Goal: Information Seeking & Learning: Learn about a topic

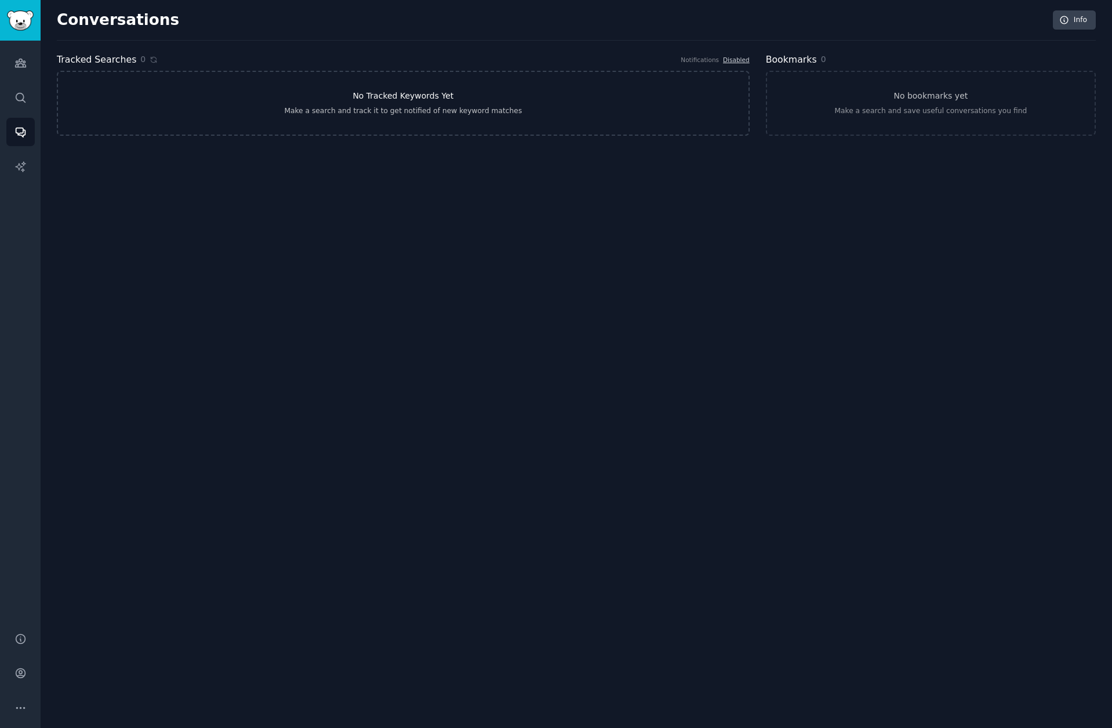
click at [360, 122] on link "No Tracked Keywords Yet Make a search and track it to get notified of new keywo…" at bounding box center [403, 103] width 693 height 65
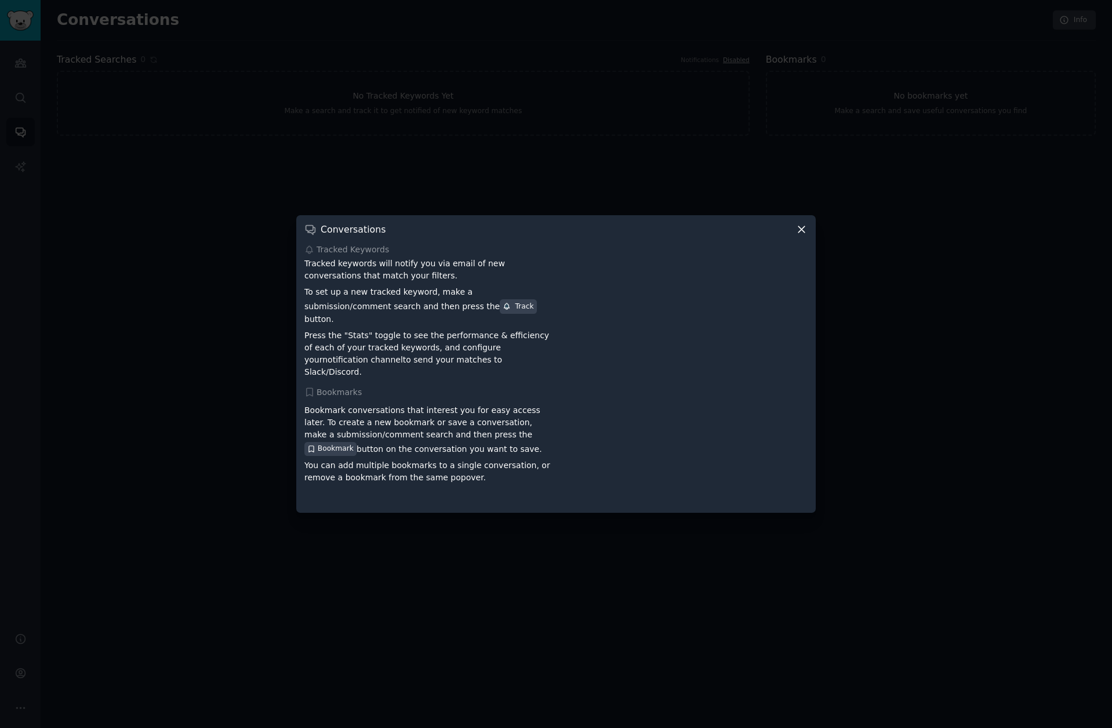
click at [803, 233] on icon at bounding box center [802, 229] width 6 height 6
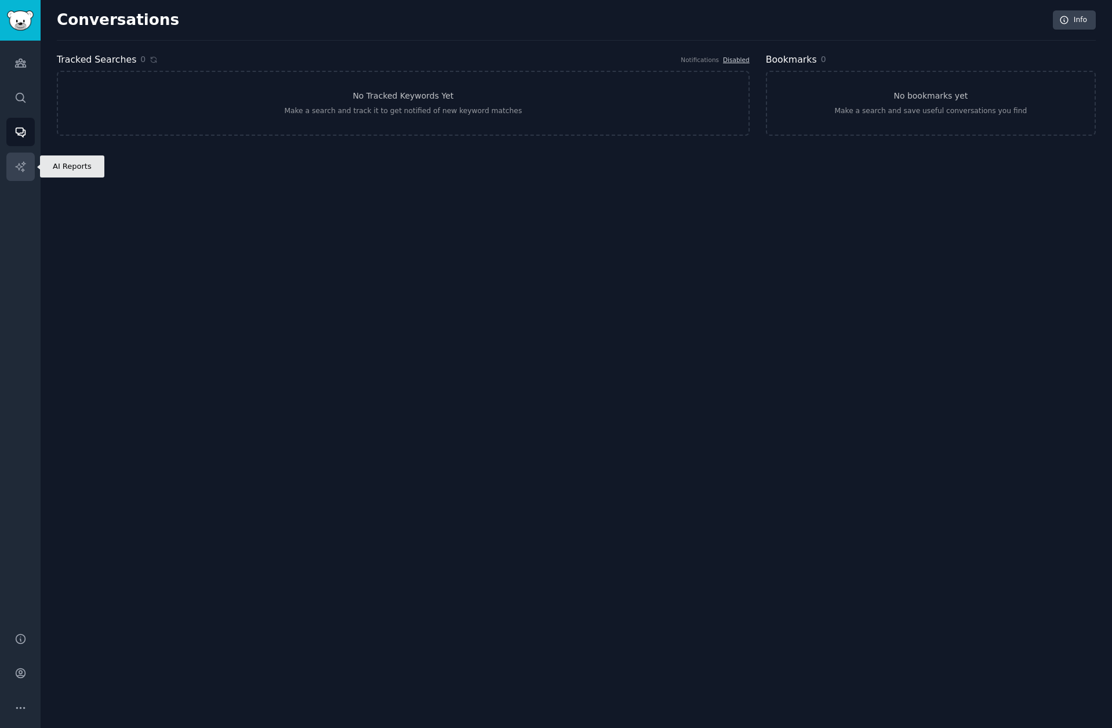
click at [19, 171] on icon "Sidebar" at bounding box center [20, 167] width 12 height 12
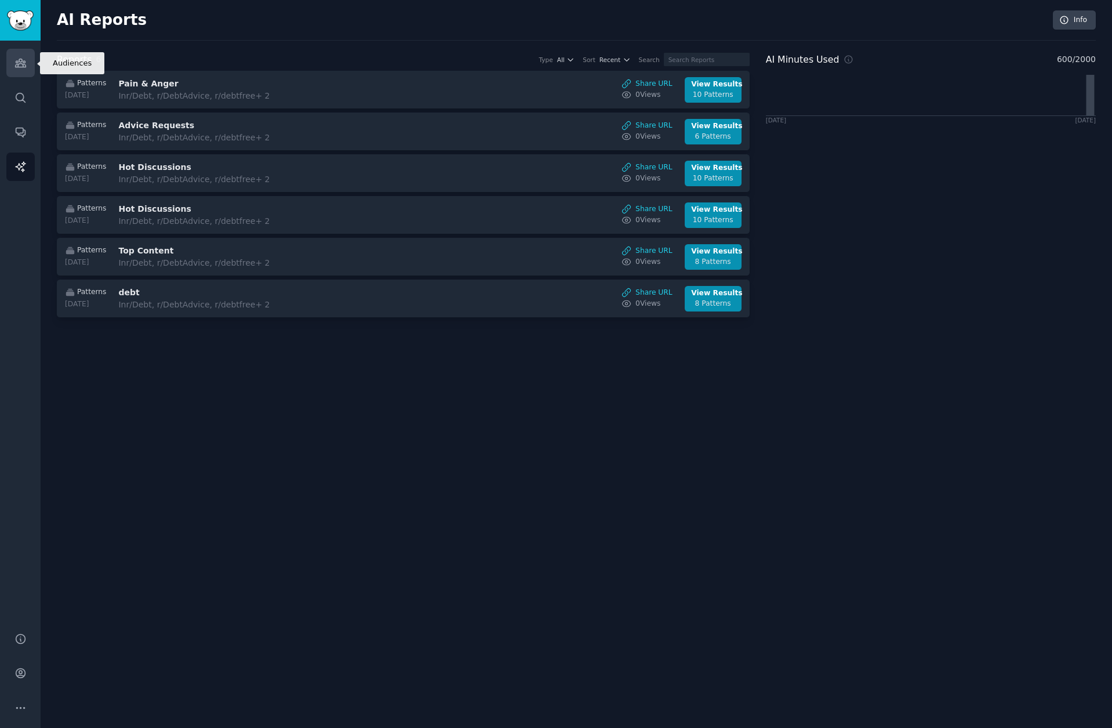
click at [27, 61] on link "Audiences" at bounding box center [20, 63] width 28 height 28
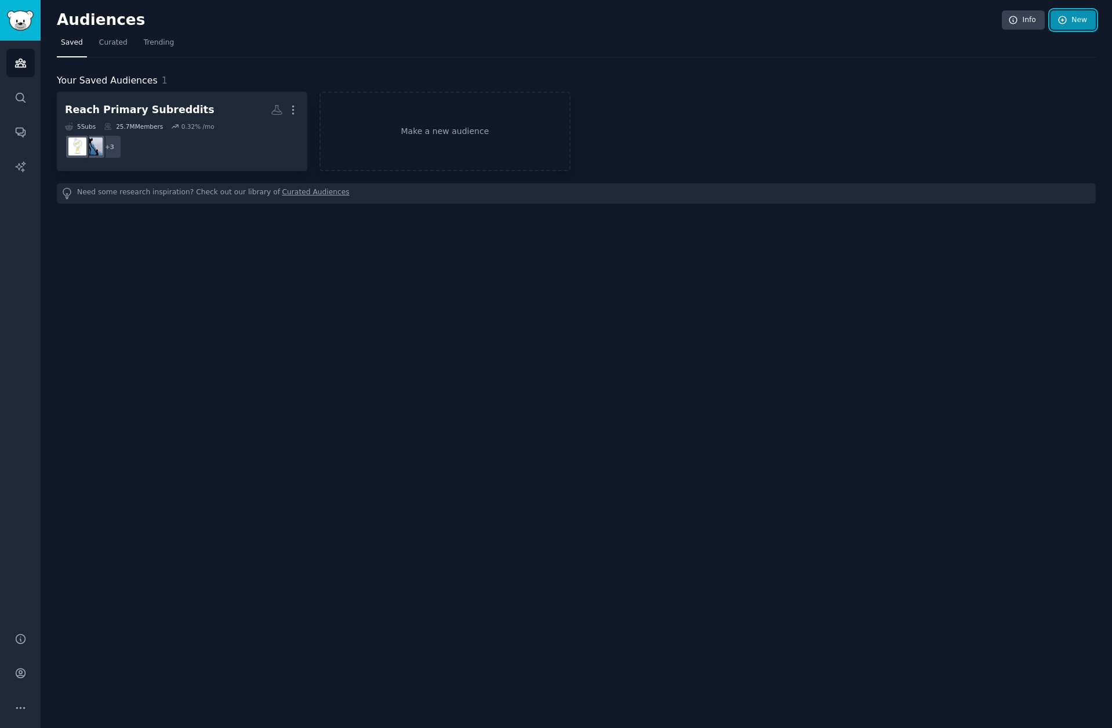
click at [1070, 23] on link "New" at bounding box center [1073, 20] width 45 height 20
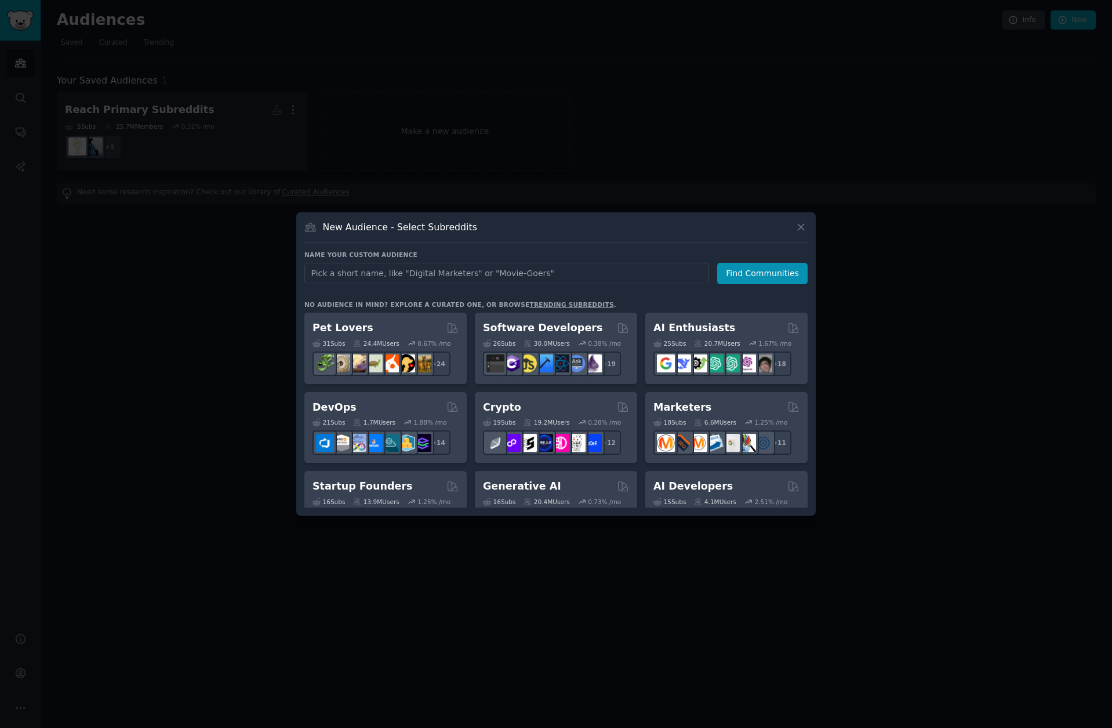
click at [529, 146] on div at bounding box center [556, 364] width 1112 height 728
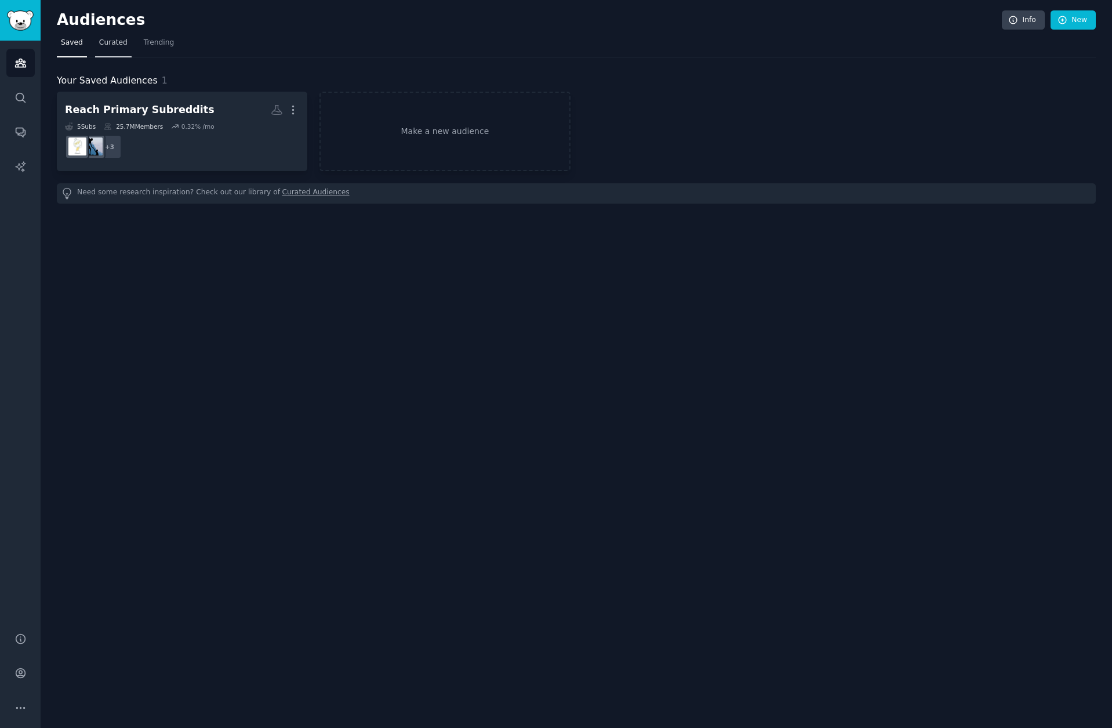
click at [113, 43] on span "Curated" at bounding box center [113, 43] width 28 height 10
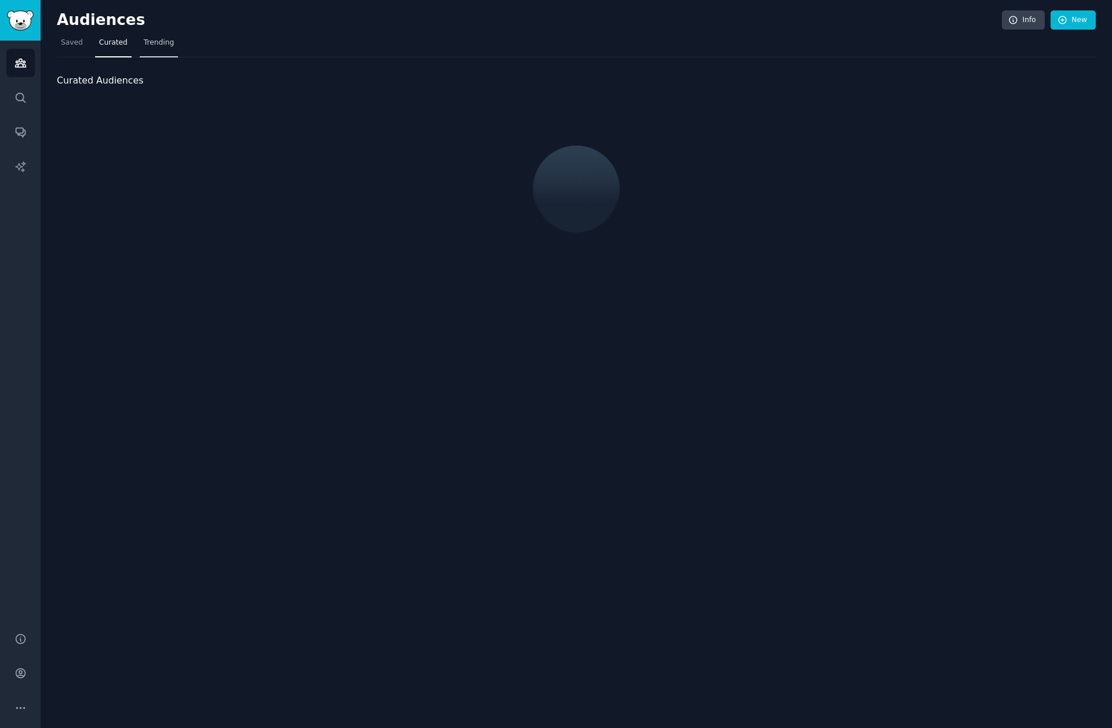
click at [168, 39] on span "Trending" at bounding box center [159, 43] width 30 height 10
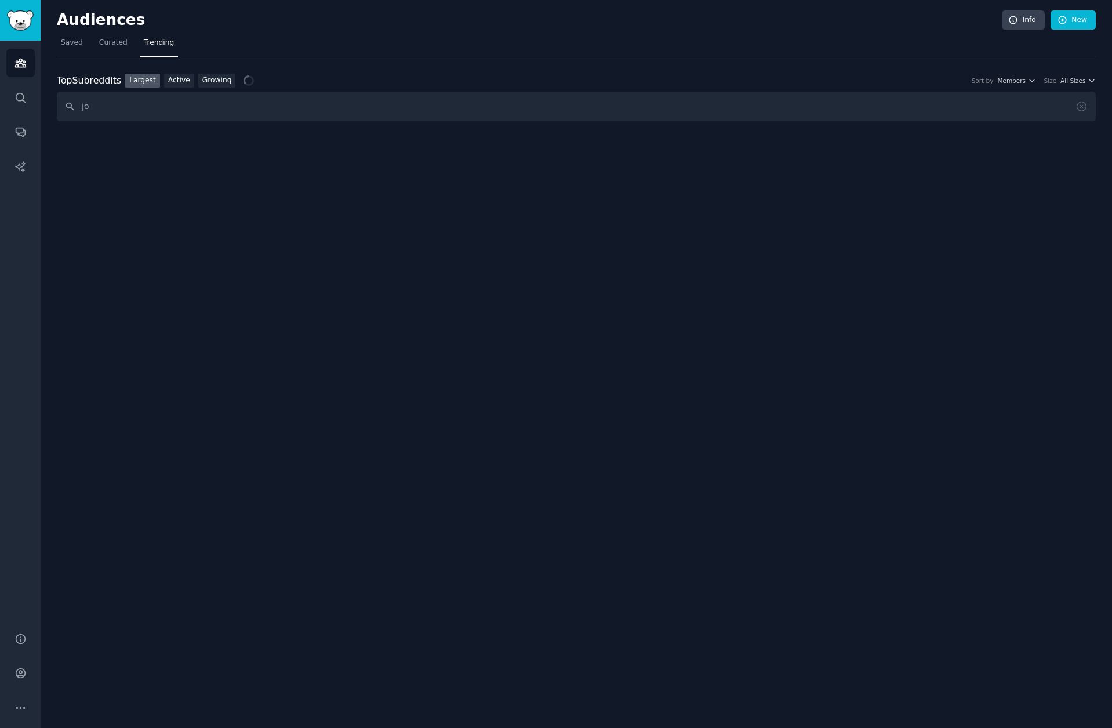
type input "j"
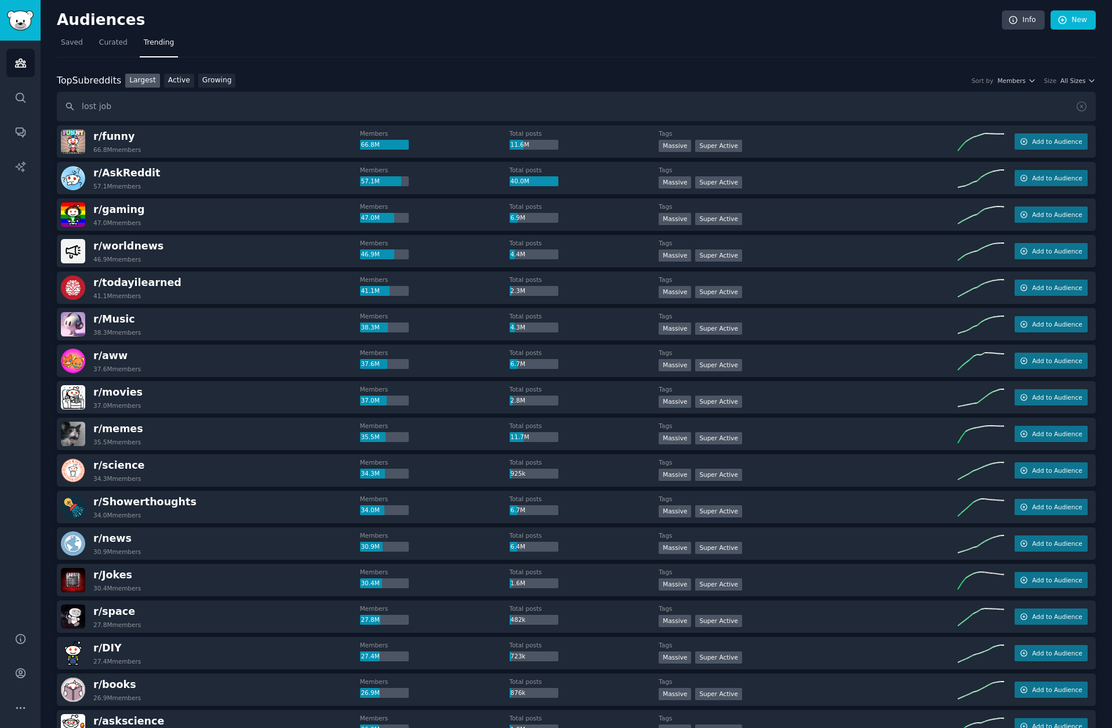
type input "lost job"
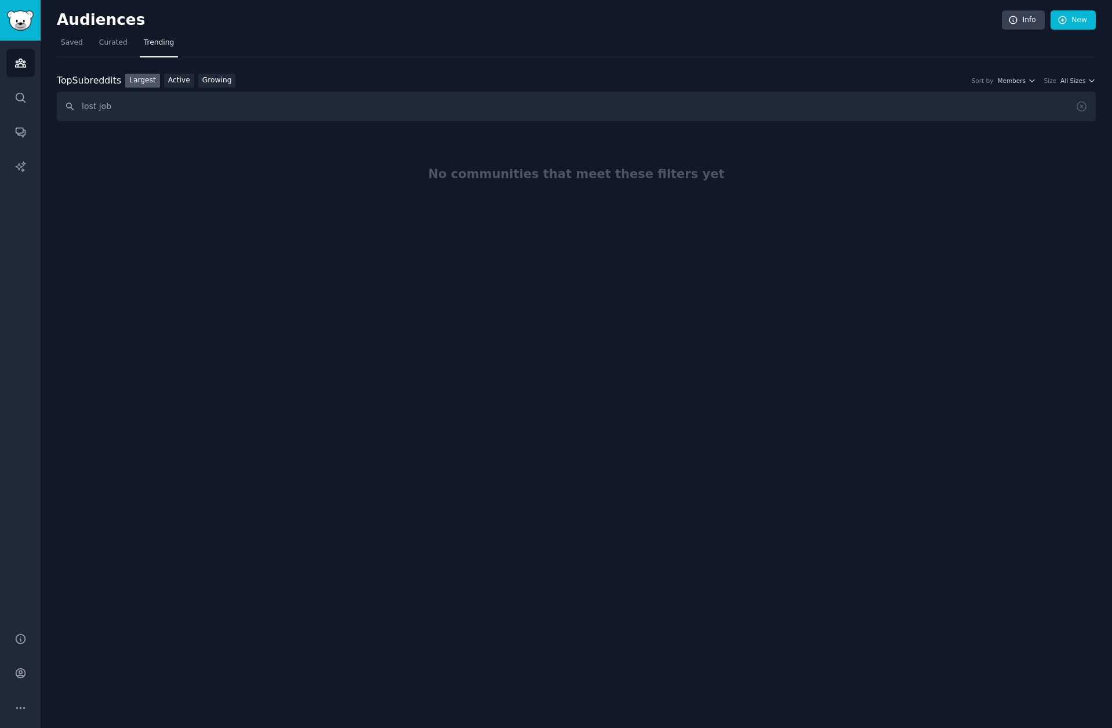
click at [120, 108] on input "lost job" at bounding box center [576, 107] width 1039 height 30
type input "unemployed"
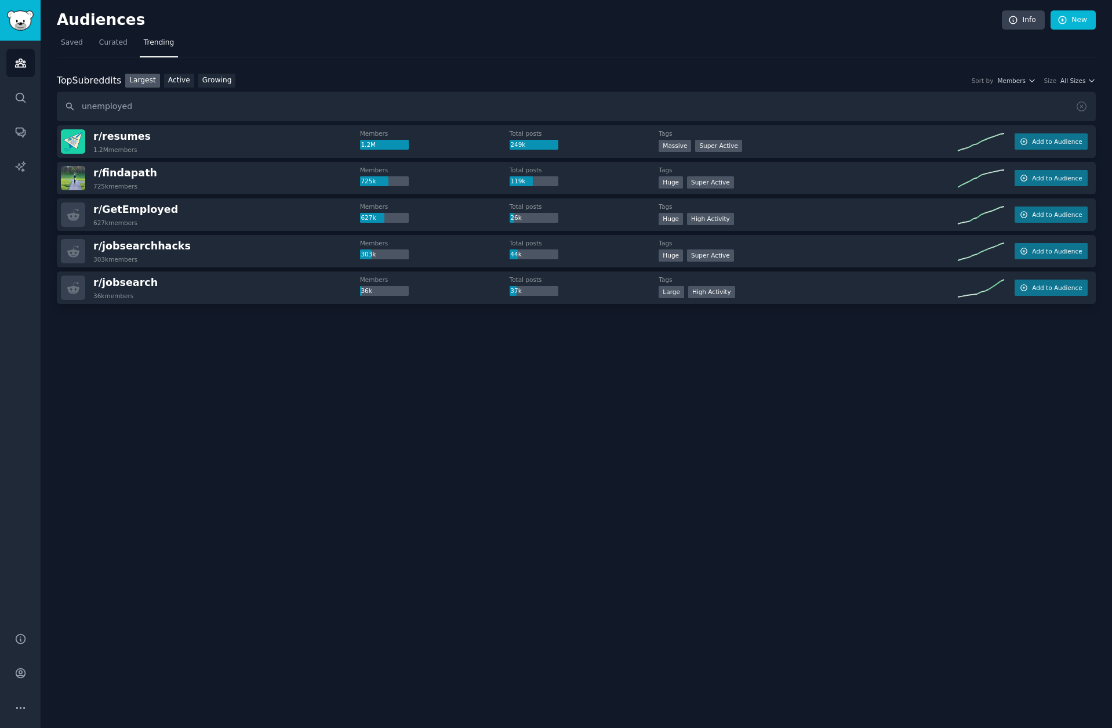
click at [101, 78] on div "Top Subreddits" at bounding box center [89, 81] width 64 height 14
click at [136, 107] on input "unemployed" at bounding box center [576, 107] width 1039 height 30
click at [269, 57] on div "Top Subreddits Top Subreddits Largest Active Growing Sort by Members Size All S…" at bounding box center [576, 213] width 1039 height 312
click at [164, 39] on span "Trending" at bounding box center [159, 43] width 30 height 10
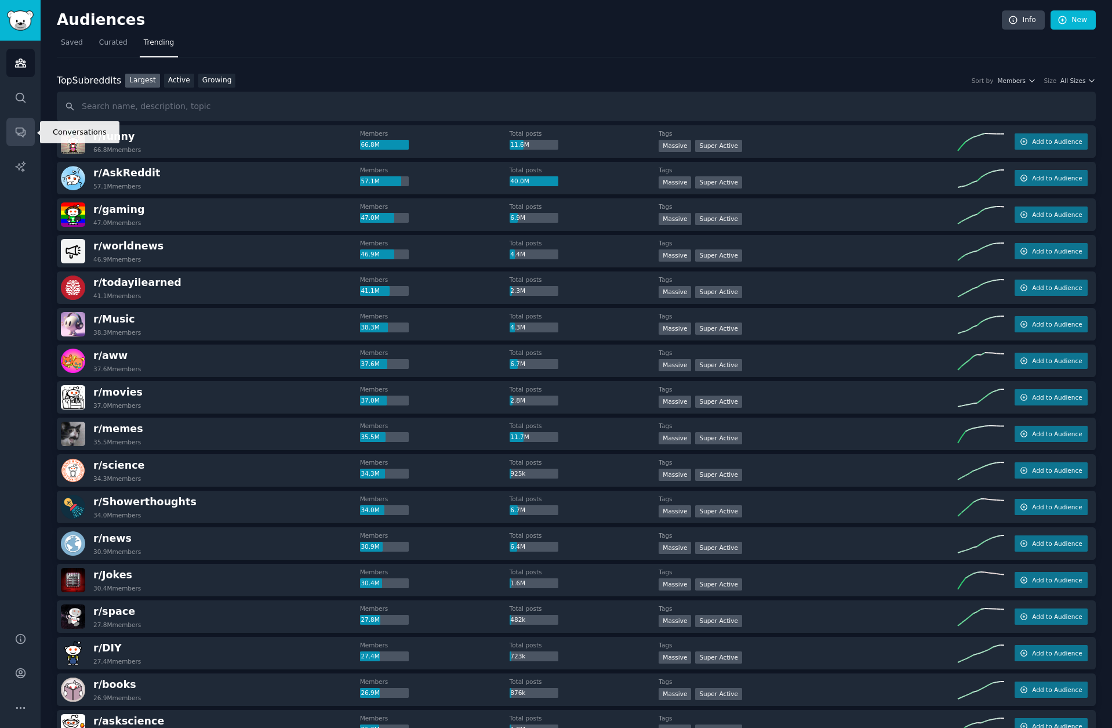
click at [22, 132] on icon "Sidebar" at bounding box center [20, 132] width 12 height 12
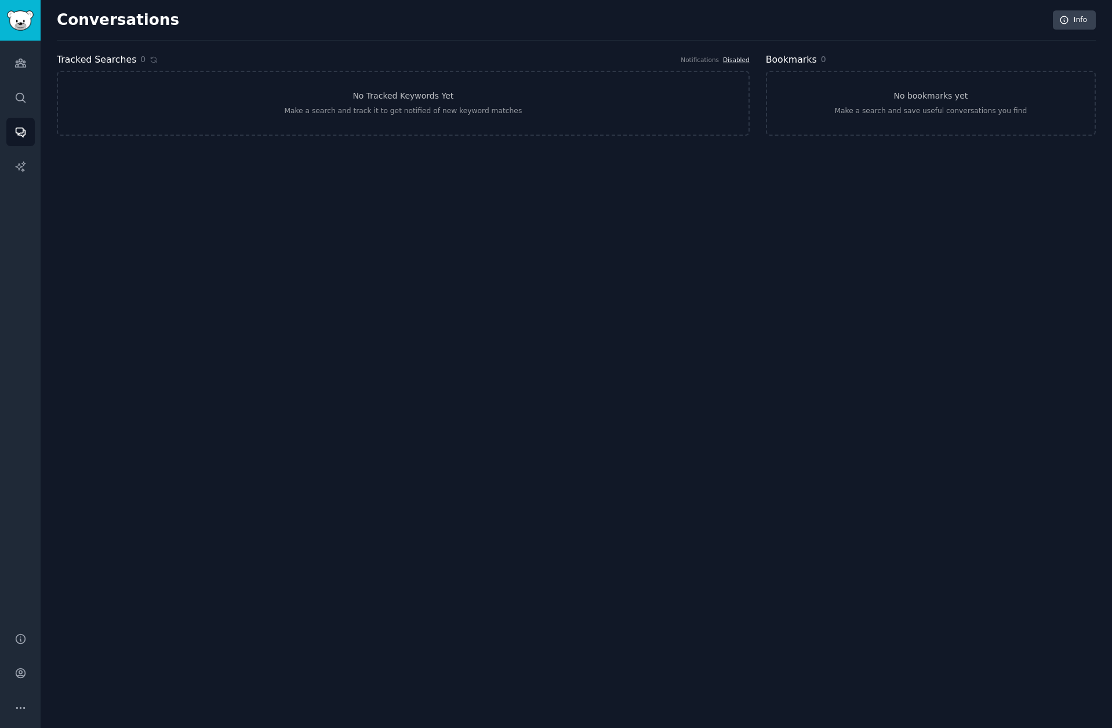
click at [736, 60] on link "Disabled" at bounding box center [736, 59] width 27 height 7
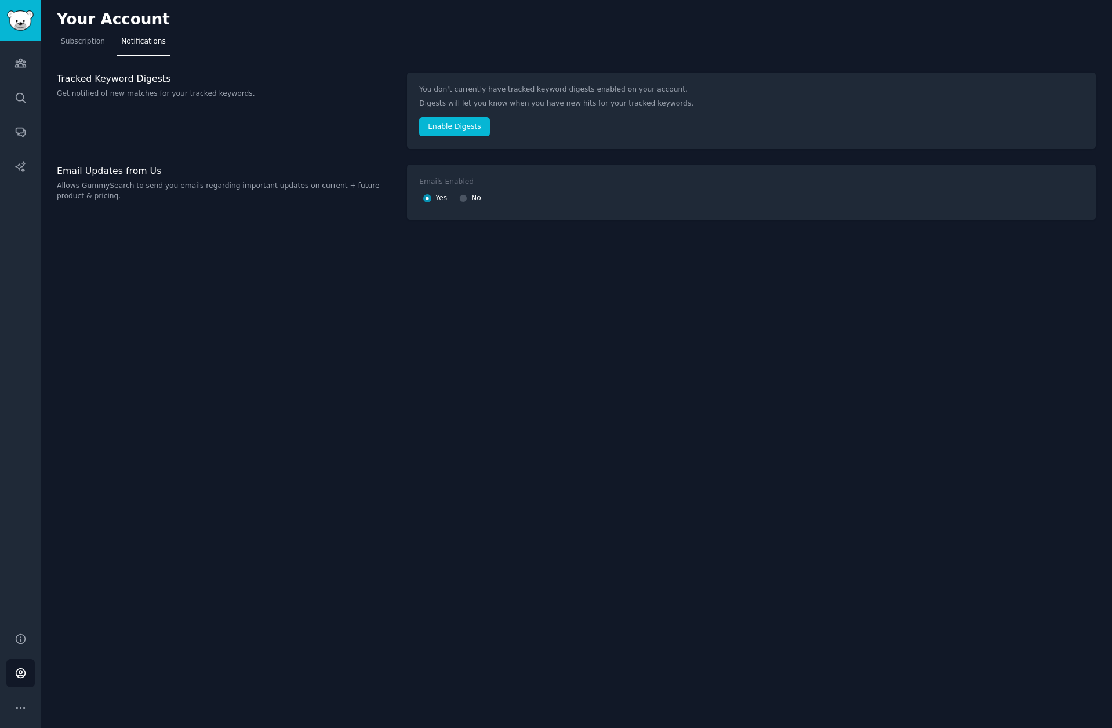
click at [456, 91] on p "You don't currently have tracked keyword digests enabled on your account." at bounding box center [751, 90] width 665 height 10
click at [447, 129] on button "Enable Digests" at bounding box center [454, 127] width 70 height 20
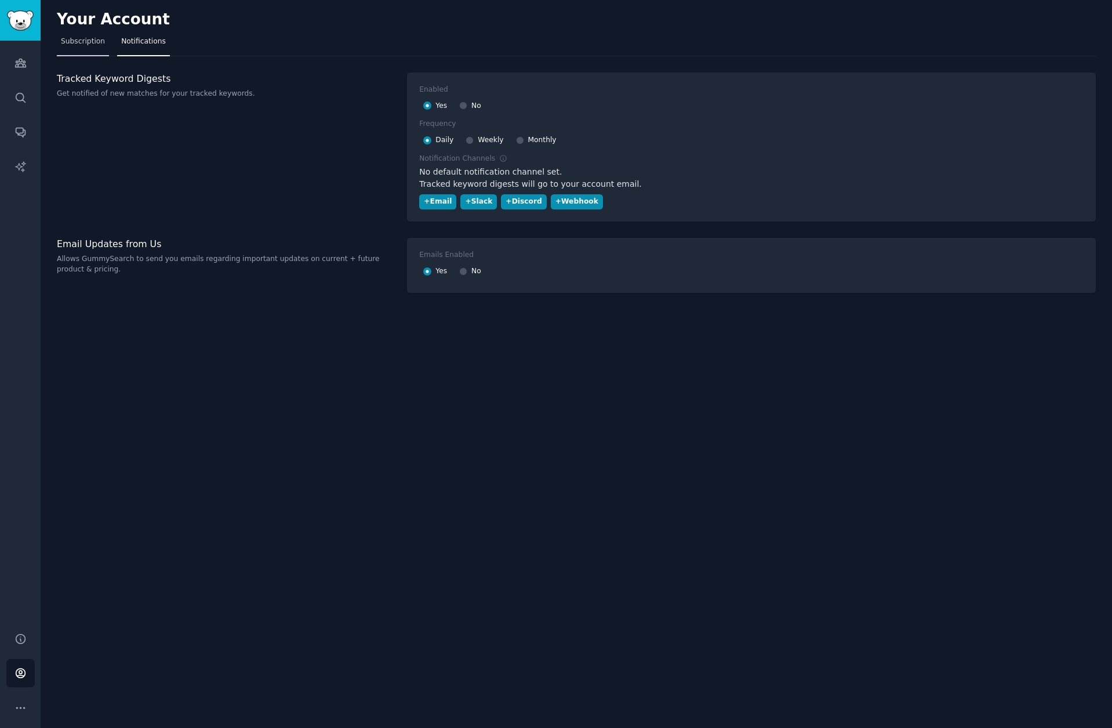
click at [75, 43] on span "Subscription" at bounding box center [83, 42] width 44 height 10
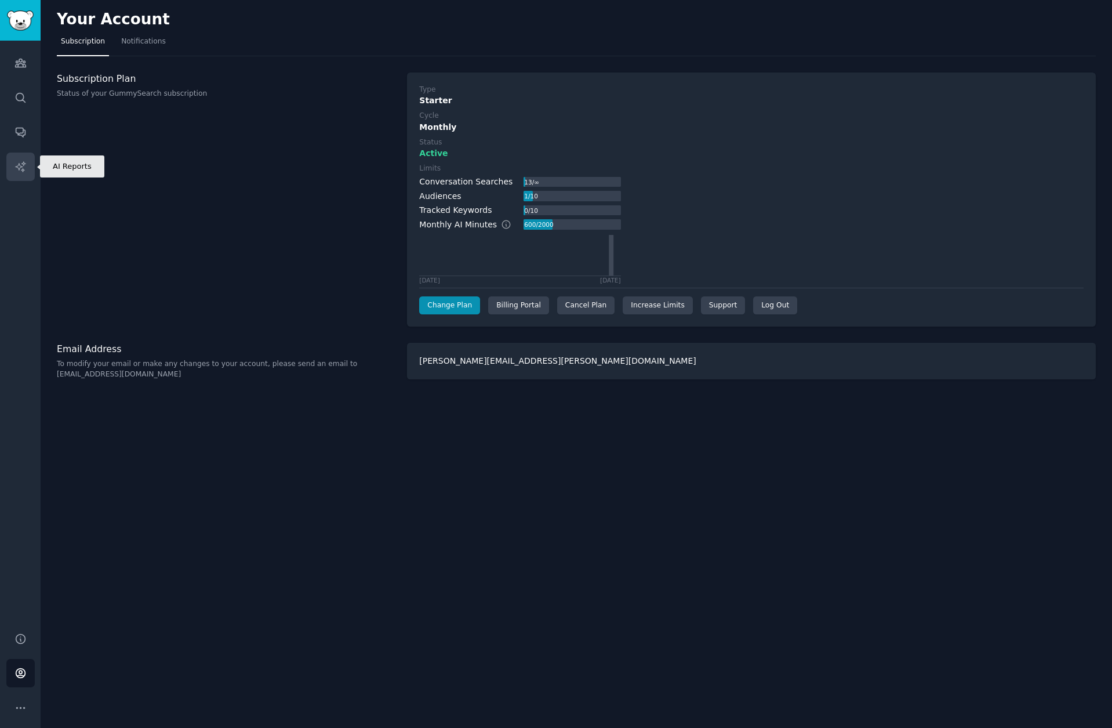
click at [24, 167] on icon "Sidebar" at bounding box center [20, 167] width 12 height 12
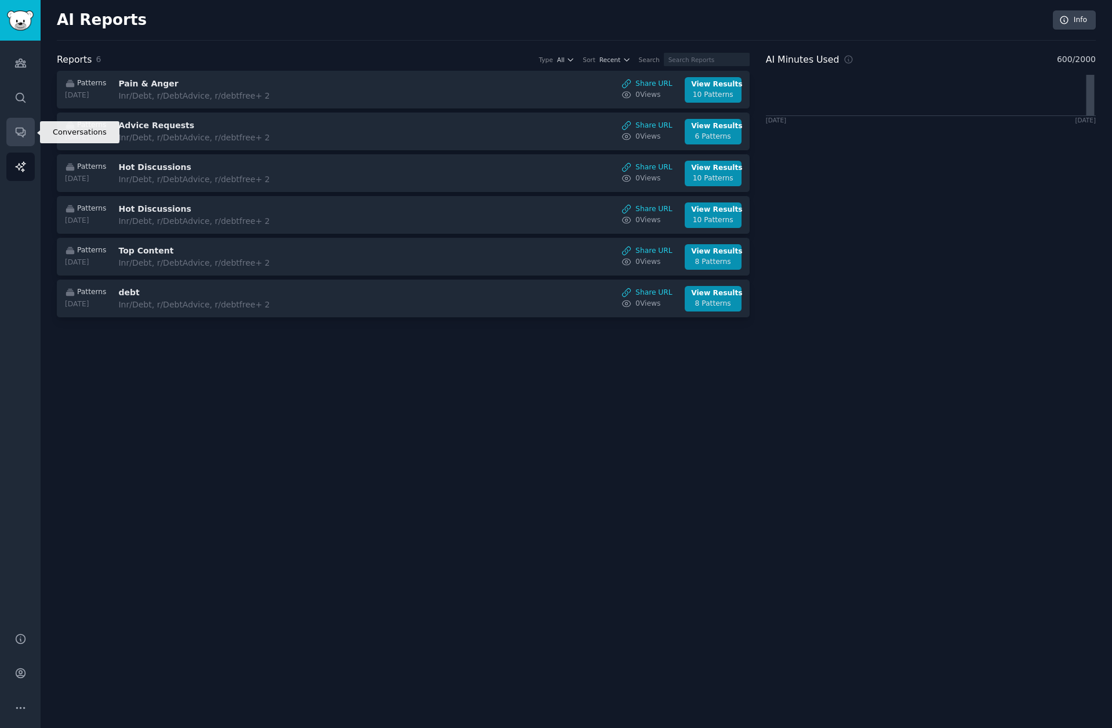
click at [26, 132] on icon "Sidebar" at bounding box center [20, 132] width 12 height 12
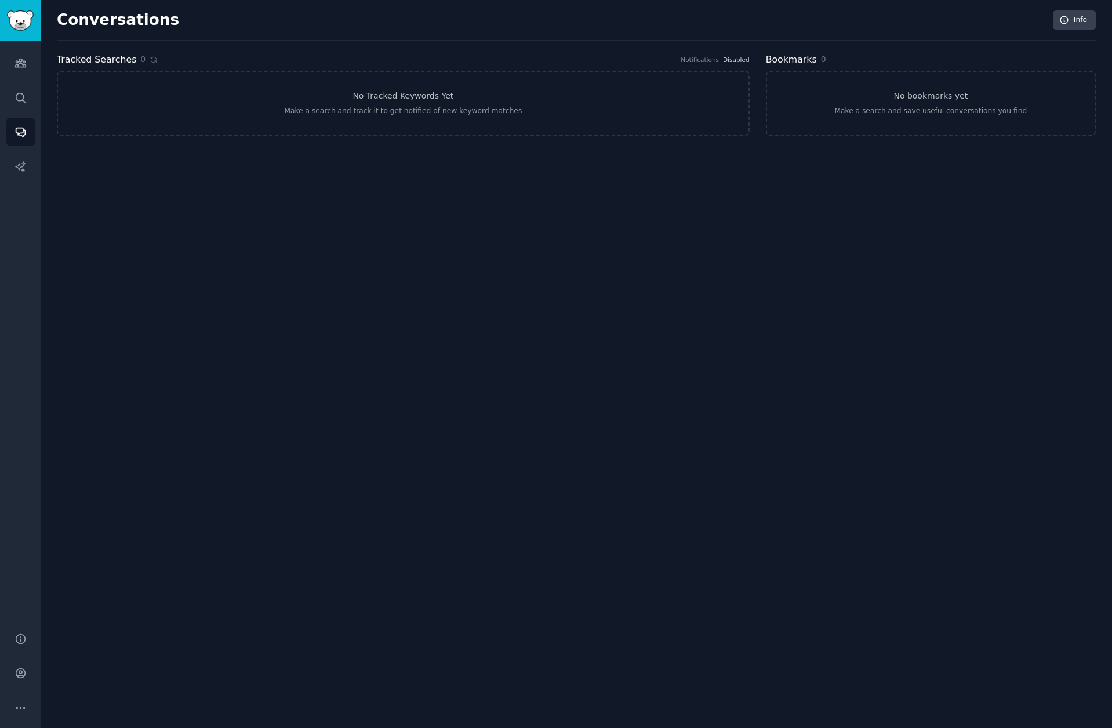
click at [129, 5] on div "Conversations Info Tracked Searches 0 Notifications Disabled No Tracked Keyword…" at bounding box center [577, 364] width 1072 height 728
drag, startPoint x: 128, startPoint y: 64, endPoint x: 119, endPoint y: 63, distance: 9.4
click at [127, 63] on h2 "Tracked Searches" at bounding box center [96, 60] width 79 height 14
click at [355, 108] on div "Make a search and track it to get notified of new keyword matches" at bounding box center [403, 111] width 238 height 10
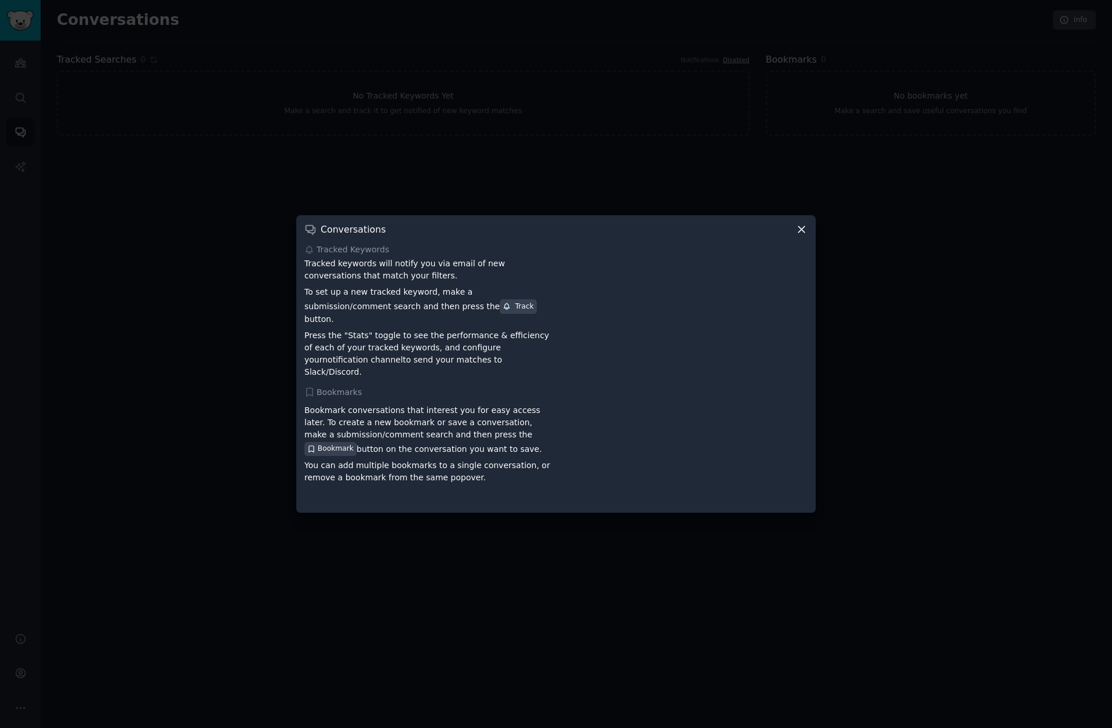
click at [797, 235] on icon at bounding box center [802, 229] width 12 height 12
